Goal: Transaction & Acquisition: Purchase product/service

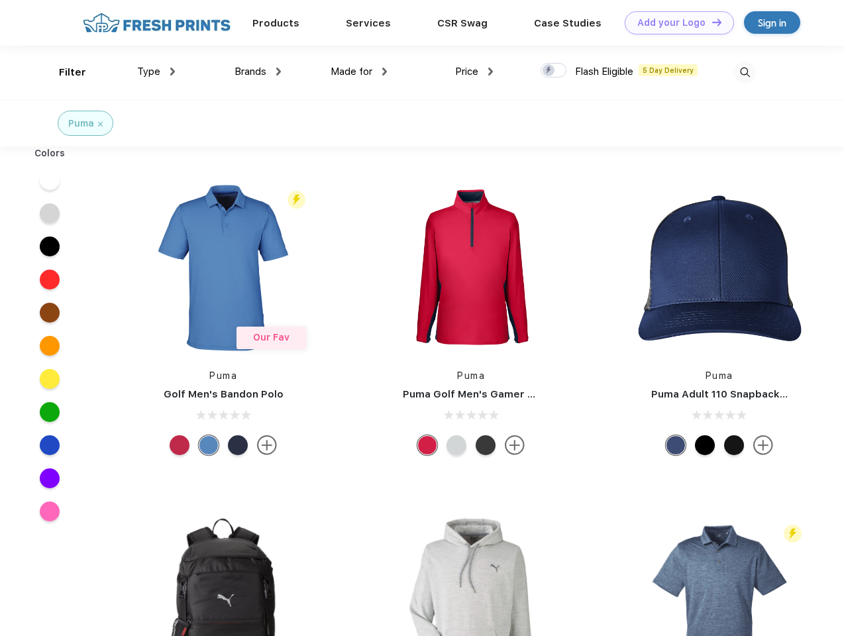
scroll to position [1, 0]
click at [674, 23] on link "Add your Logo Design Tool" at bounding box center [679, 22] width 109 height 23
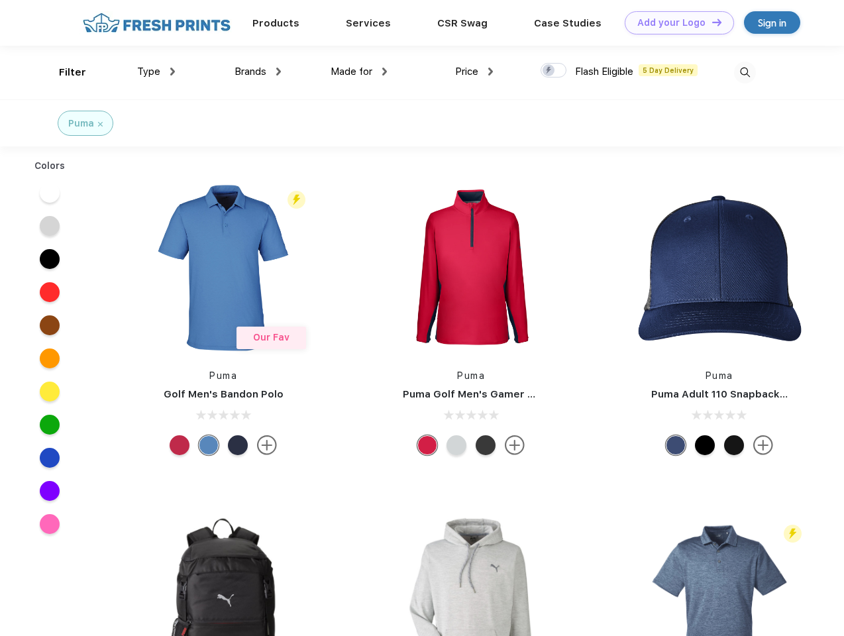
click at [0, 0] on div "Design Tool" at bounding box center [0, 0] width 0 height 0
click at [711, 22] on link "Add your Logo Design Tool" at bounding box center [679, 22] width 109 height 23
click at [64, 72] on div "Filter" at bounding box center [72, 72] width 27 height 15
click at [156, 72] on span "Type" at bounding box center [148, 72] width 23 height 12
click at [258, 72] on span "Brands" at bounding box center [250, 72] width 32 height 12
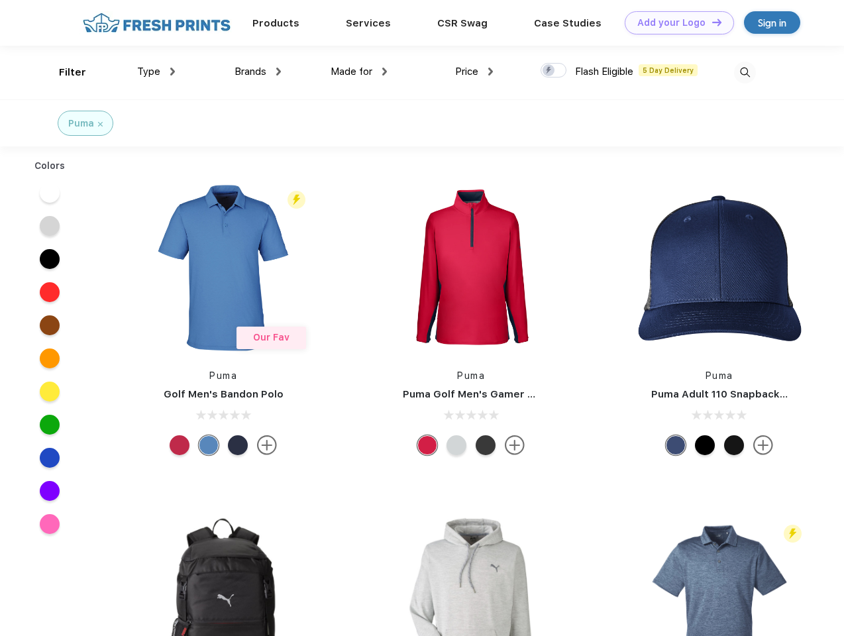
click at [359, 72] on span "Made for" at bounding box center [351, 72] width 42 height 12
click at [474, 72] on span "Price" at bounding box center [466, 72] width 23 height 12
click at [554, 71] on div at bounding box center [553, 70] width 26 height 15
click at [549, 71] on input "checkbox" at bounding box center [544, 66] width 9 height 9
click at [744, 72] on img at bounding box center [745, 73] width 22 height 22
